Goal: Find specific page/section: Find specific page/section

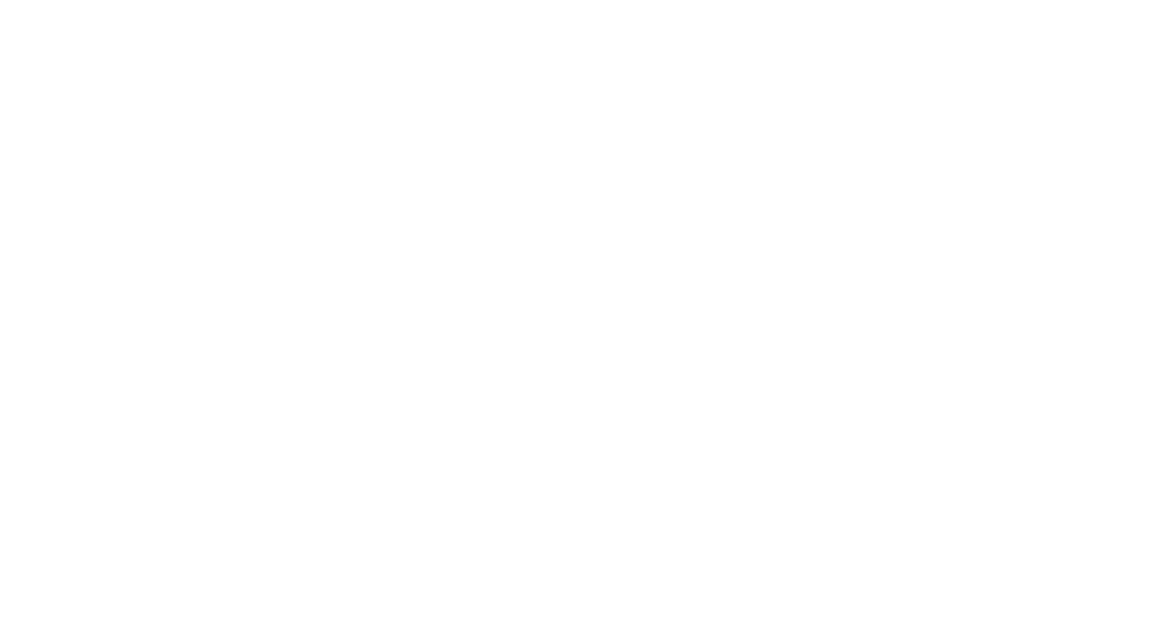
select select "Song"
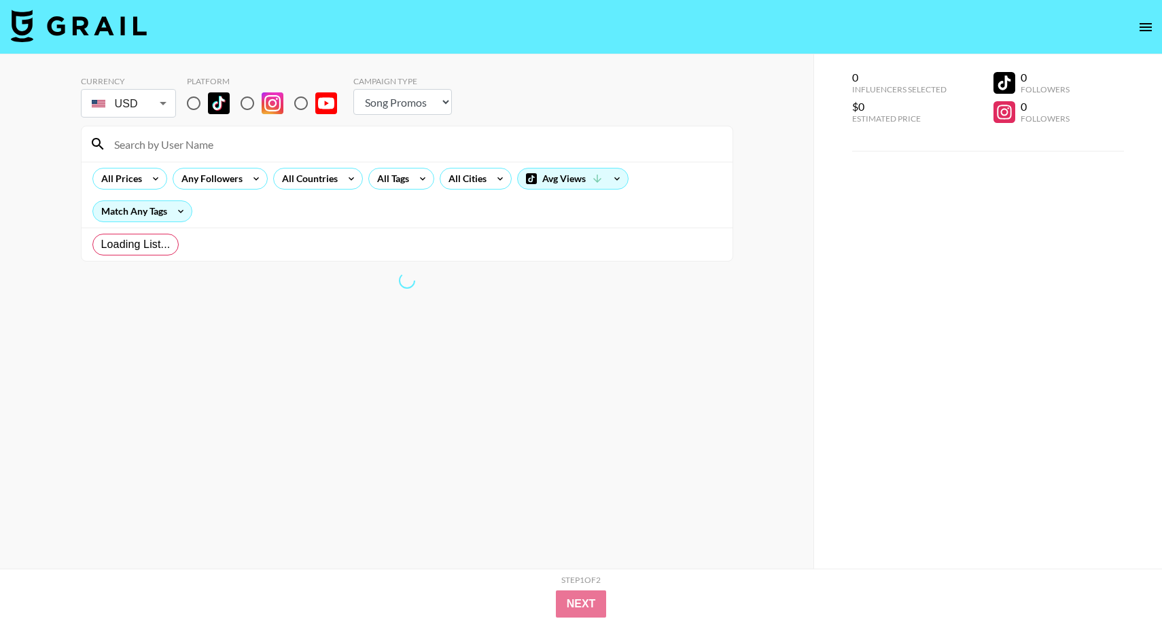
radio input "true"
select select "Brand"
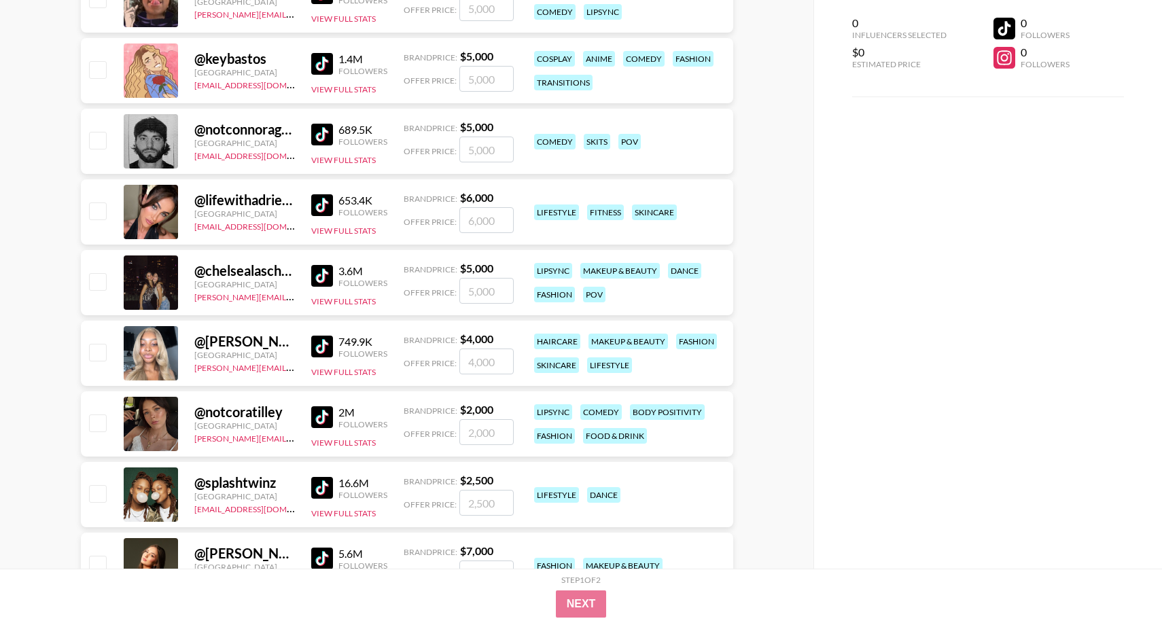
scroll to position [1226, 0]
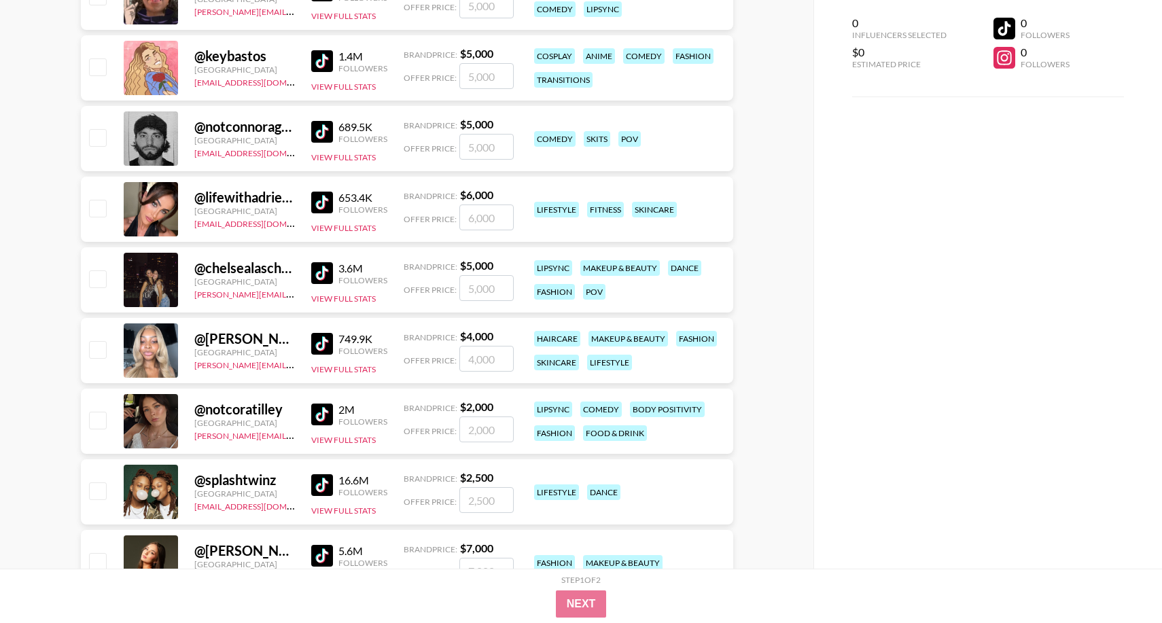
click at [865, 403] on div "0 Influencers Selected $0 Estimated Price 0 Followers 0 Followers" at bounding box center [987, 284] width 349 height 569
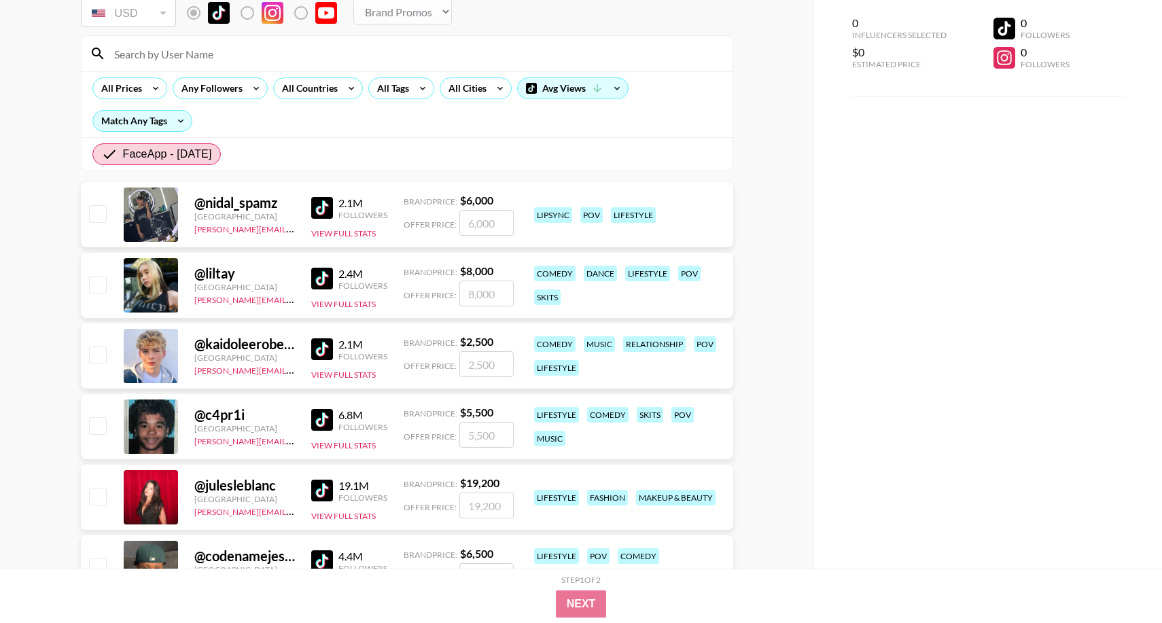
scroll to position [0, 0]
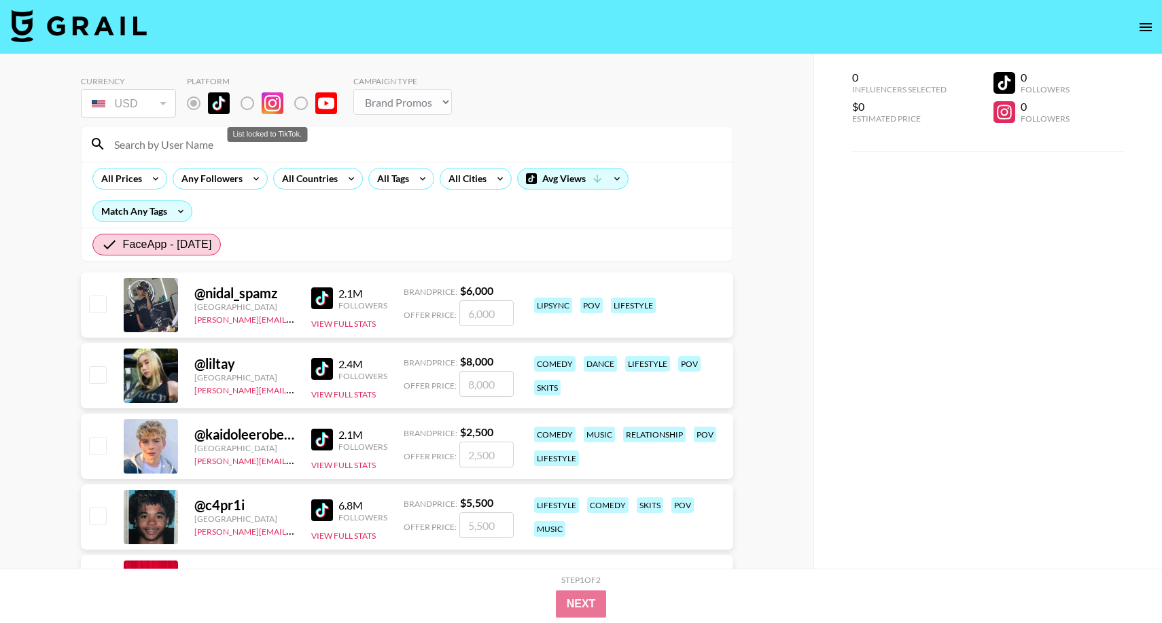
click at [256, 105] on label "List locked to TikTok." at bounding box center [258, 103] width 50 height 29
click at [249, 104] on label "List locked to TikTok." at bounding box center [258, 103] width 50 height 29
click at [152, 103] on div "USD" at bounding box center [129, 104] width 90 height 24
click at [291, 115] on label "List locked to TikTok." at bounding box center [312, 103] width 50 height 29
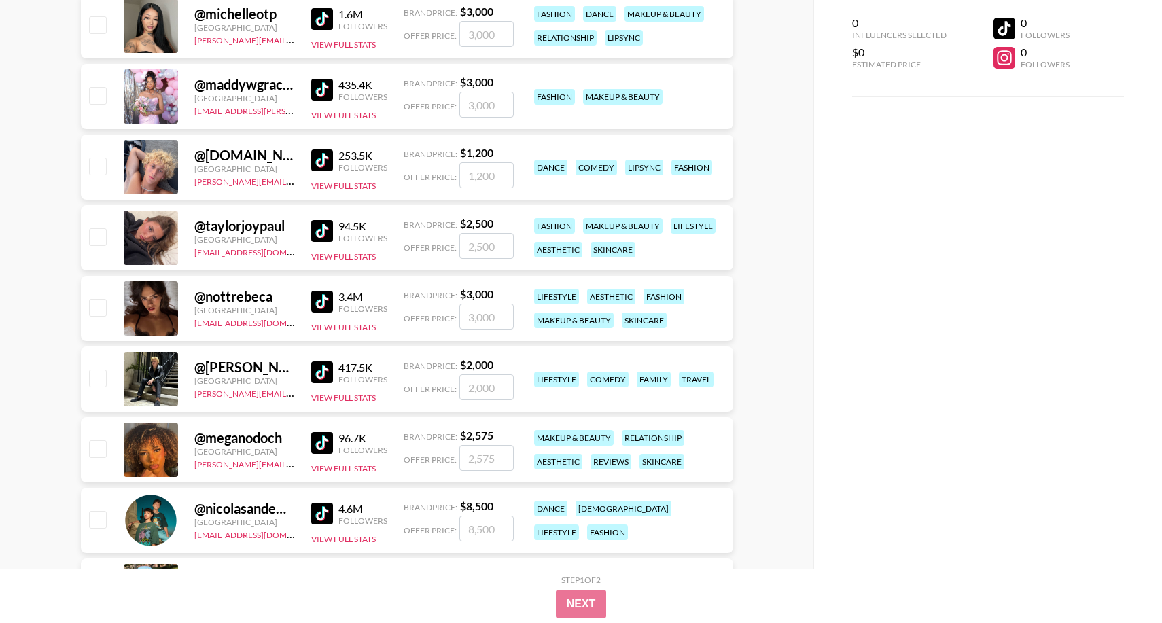
scroll to position [3649, 0]
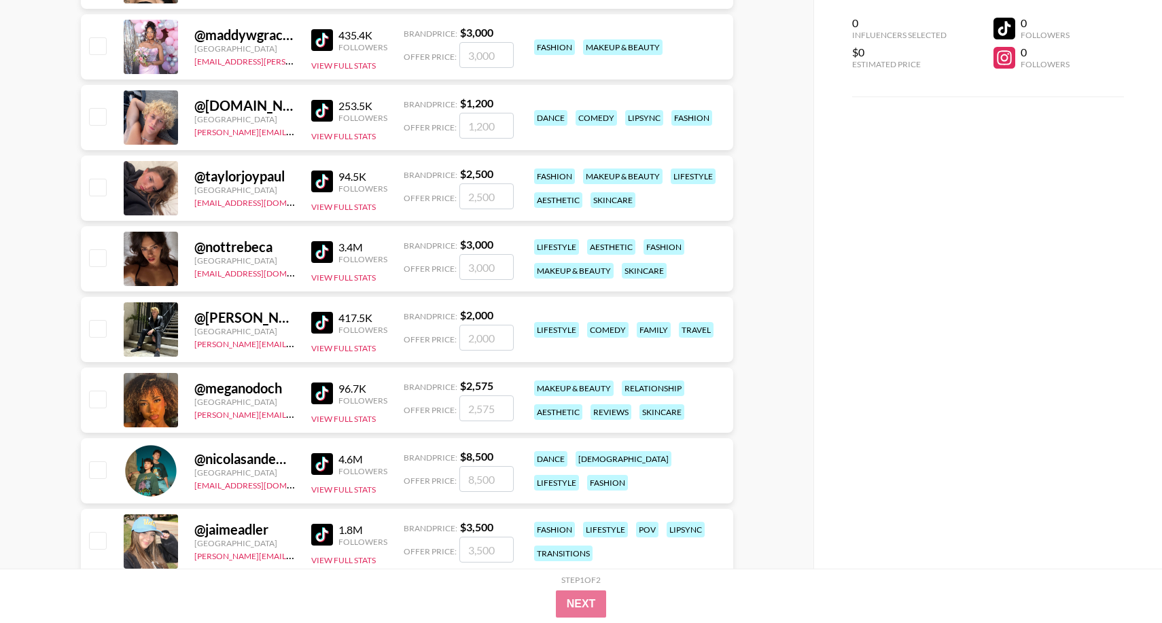
click at [255, 171] on div "@ taylorjoypaul" at bounding box center [244, 176] width 101 height 17
drag, startPoint x: 286, startPoint y: 174, endPoint x: 198, endPoint y: 175, distance: 87.6
click at [198, 175] on div "@ taylorjoypaul" at bounding box center [244, 176] width 101 height 17
copy div "@ taylorjoypaul"
